Goal: Information Seeking & Learning: Learn about a topic

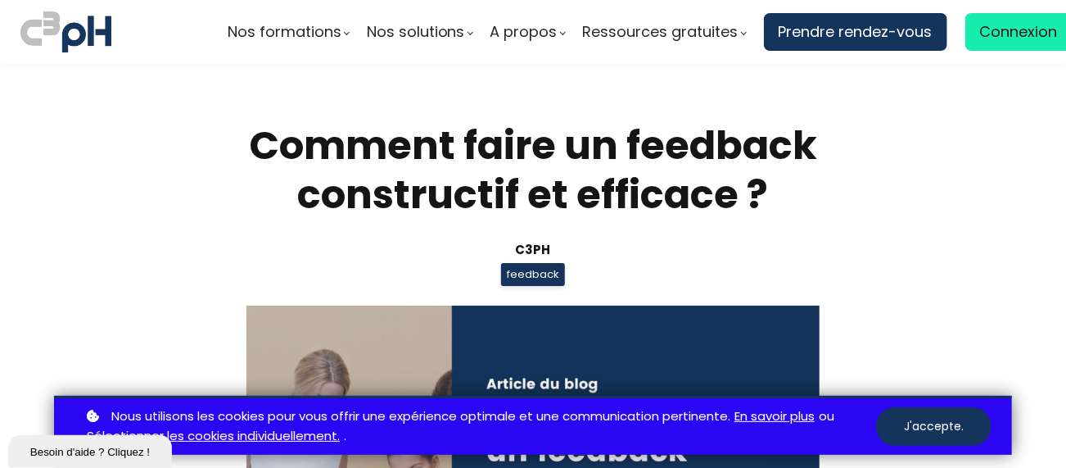
click at [923, 334] on div "Comment faire un feedback constructif et efficace ? C3pH feedback Partager sur …" at bounding box center [533, 409] width 803 height 576
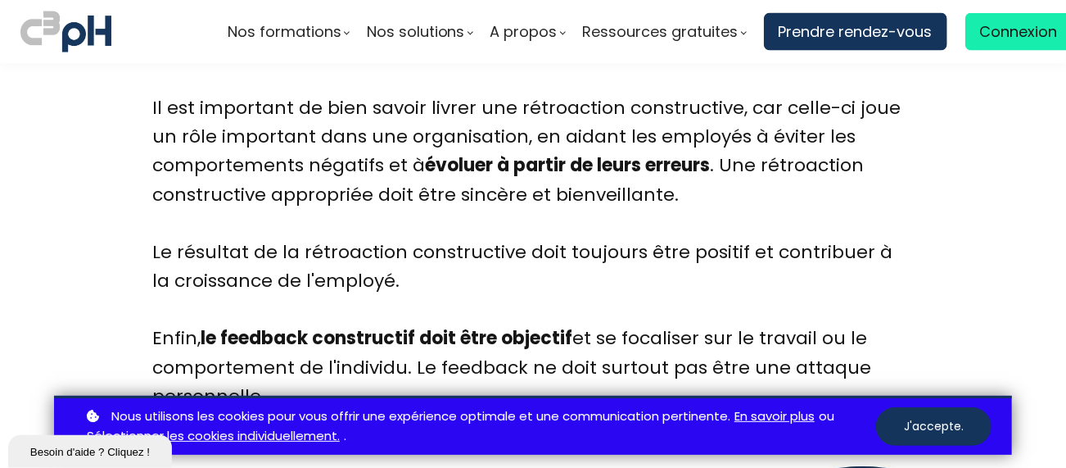
scroll to position [1320, 0]
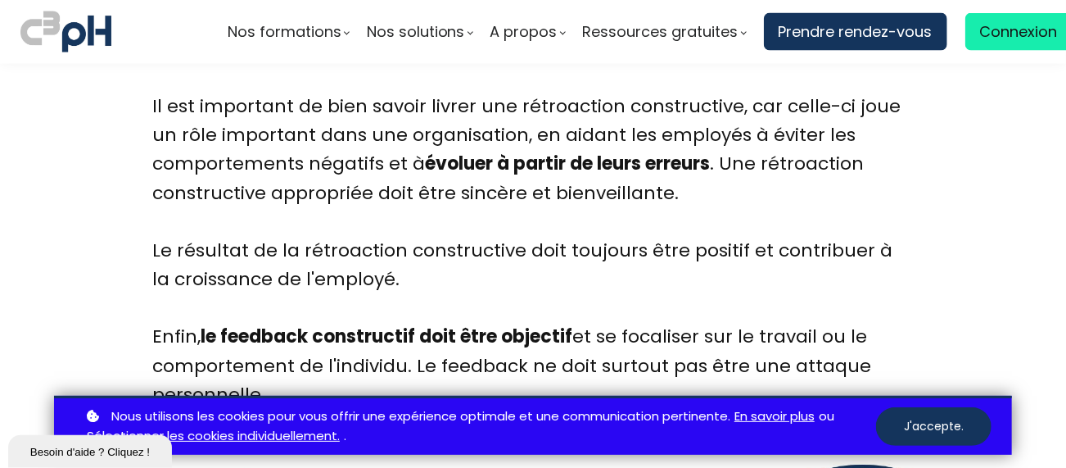
click at [781, 228] on div "Il est important de bien savoir livrer une rétroaction constructive, car celle-…" at bounding box center [533, 165] width 762 height 144
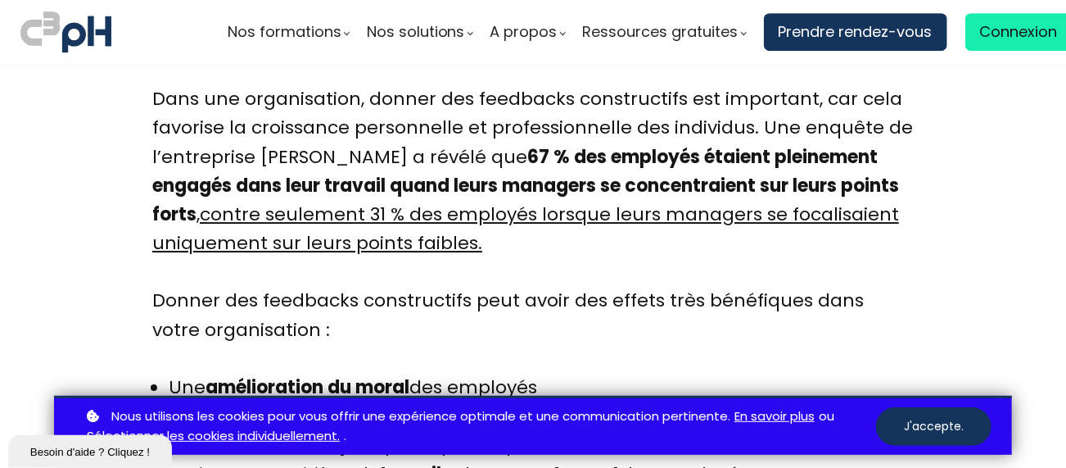
scroll to position [2479, 0]
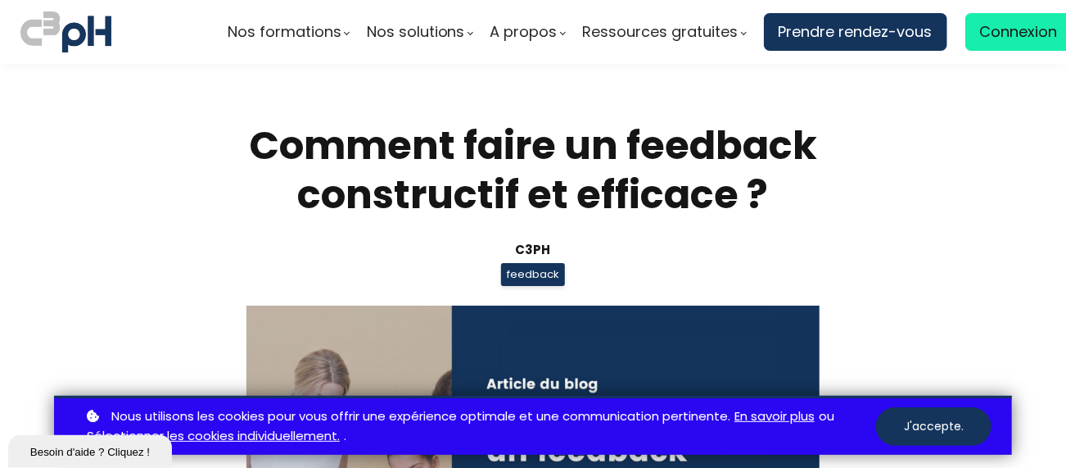
scroll to position [2479, 0]
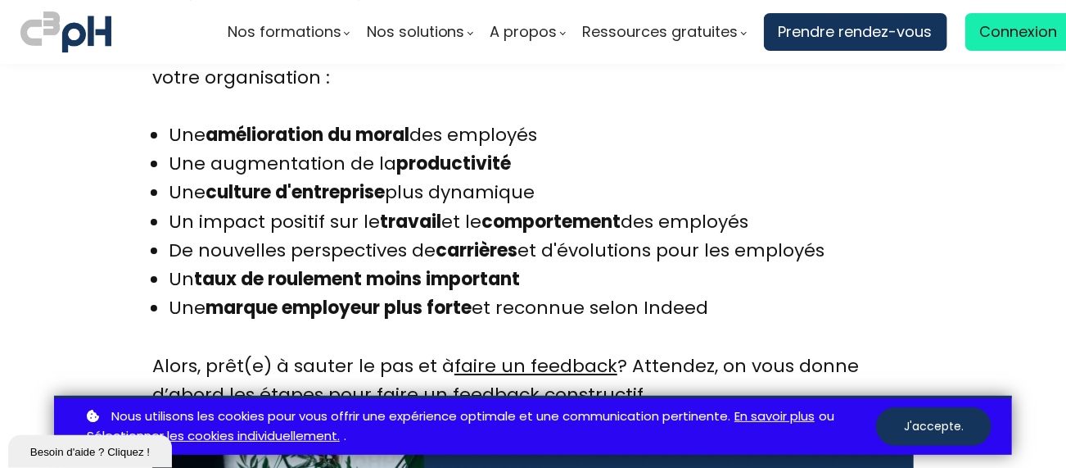
scroll to position [2705, 0]
